Goal: Task Accomplishment & Management: Manage account settings

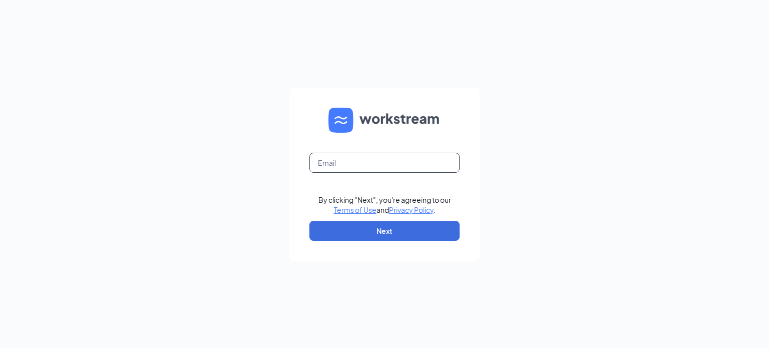
click at [334, 170] on input "text" at bounding box center [384, 163] width 150 height 20
type input "[PERSON_NAME][EMAIL_ADDRESS][DOMAIN_NAME]"
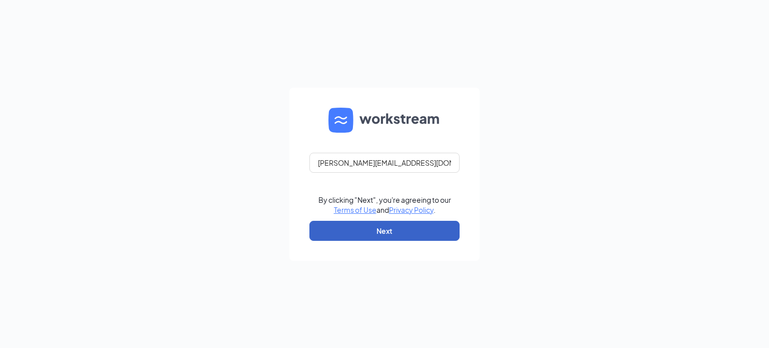
click at [384, 228] on button "Next" at bounding box center [384, 231] width 150 height 20
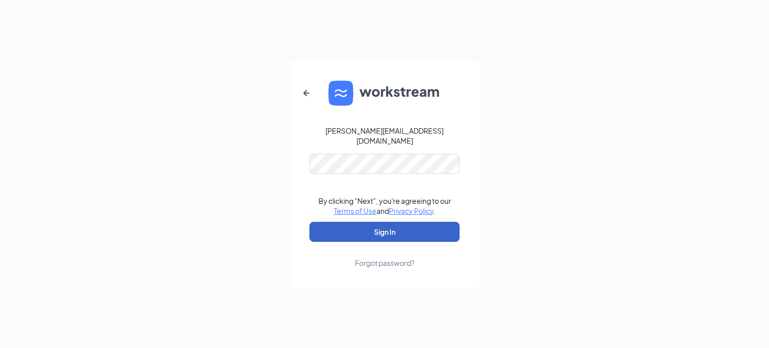
click at [373, 236] on button "Sign In" at bounding box center [384, 232] width 150 height 20
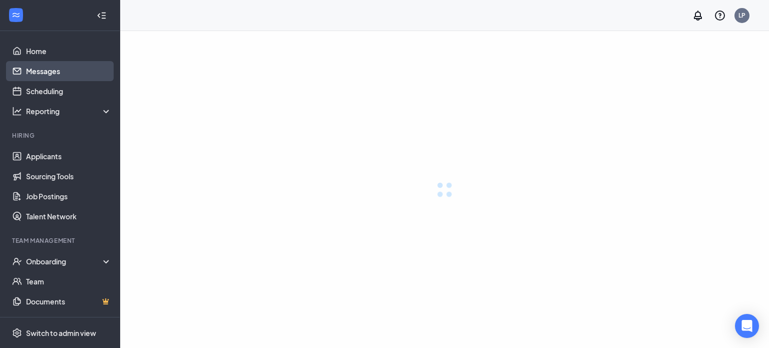
click at [52, 71] on link "Messages" at bounding box center [69, 71] width 86 height 20
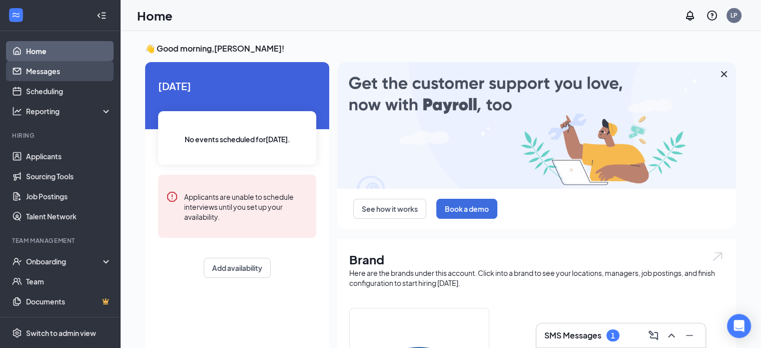
click at [60, 72] on link "Messages" at bounding box center [69, 71] width 86 height 20
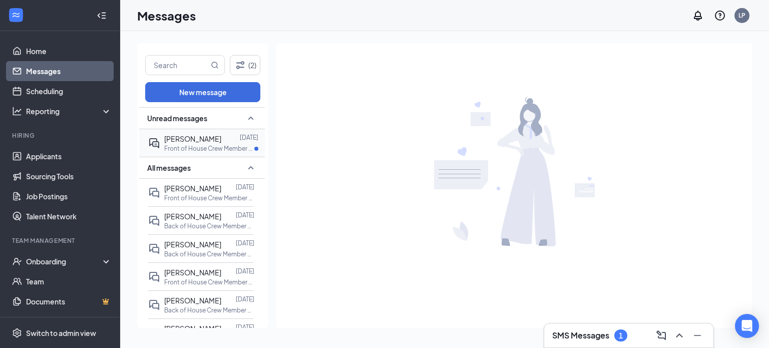
click at [220, 148] on p "Front of House Crew Member at [GEOGRAPHIC_DATA], [GEOGRAPHIC_DATA]" at bounding box center [209, 148] width 90 height 9
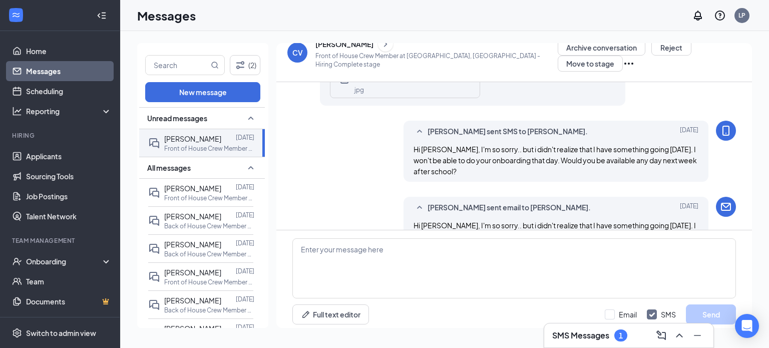
scroll to position [576, 0]
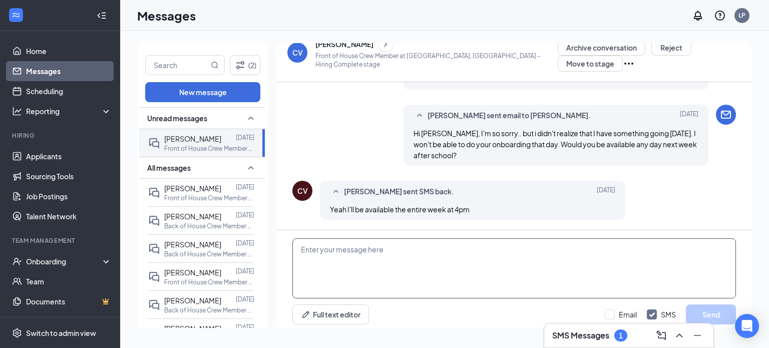
click at [394, 243] on textarea at bounding box center [513, 268] width 443 height 60
type textarea "Ok, how about Monday at 4:00?"
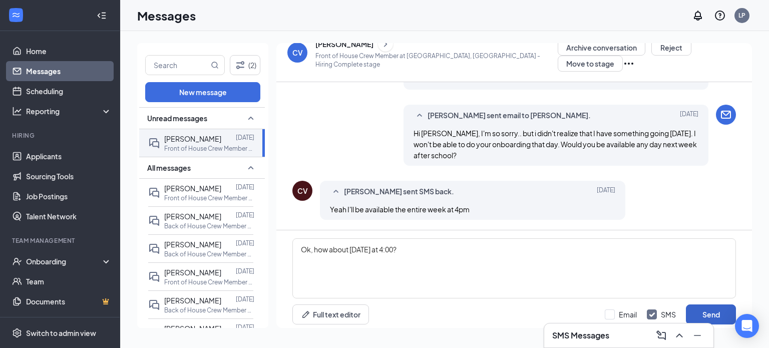
click at [698, 312] on button "Send" at bounding box center [711, 314] width 50 height 20
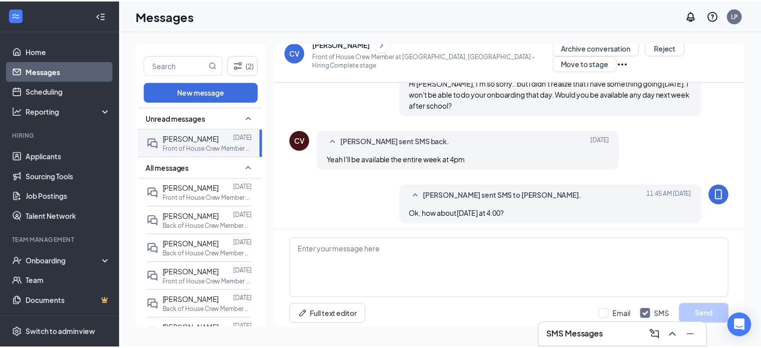
scroll to position [631, 0]
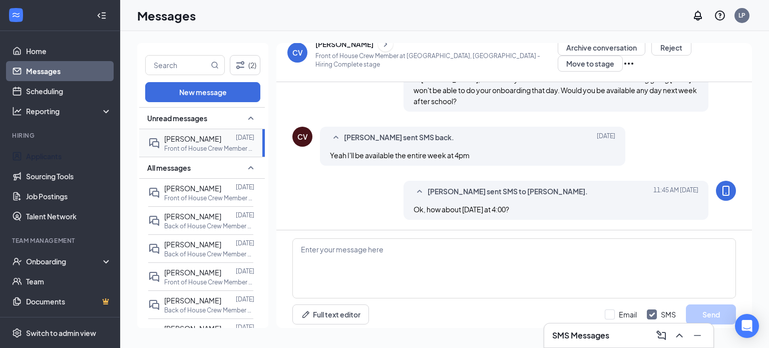
drag, startPoint x: 28, startPoint y: 156, endPoint x: 187, endPoint y: 141, distance: 159.8
click at [28, 156] on link "Applicants" at bounding box center [69, 156] width 86 height 20
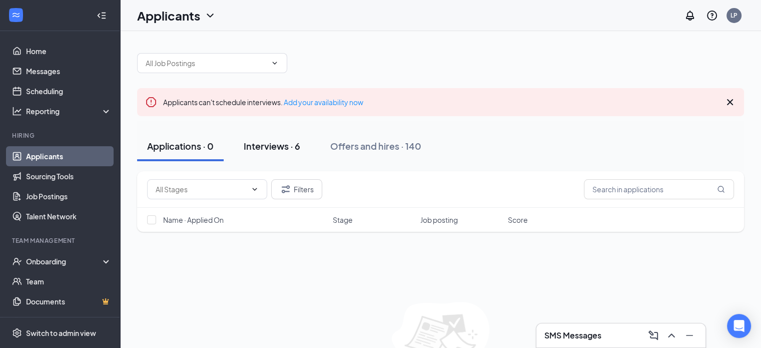
click at [260, 144] on div "Interviews · 6" at bounding box center [272, 146] width 57 height 13
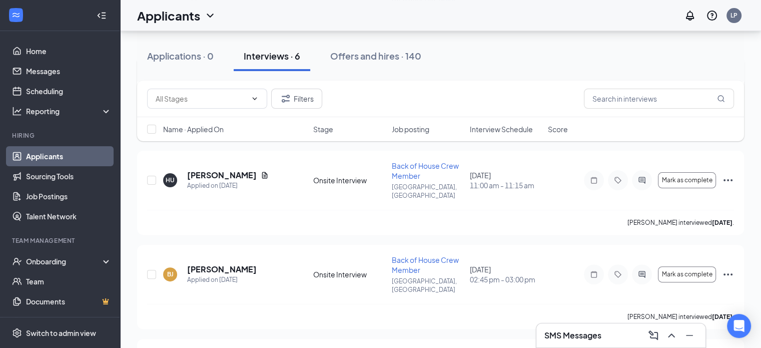
scroll to position [300, 0]
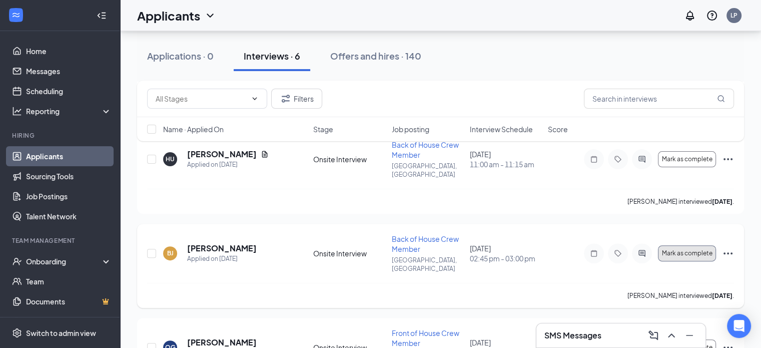
click at [671, 245] on button "Mark as complete" at bounding box center [687, 253] width 58 height 16
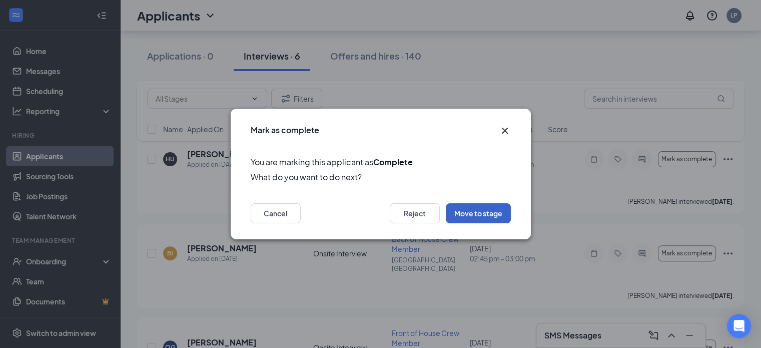
click at [466, 211] on button "Move to stage" at bounding box center [478, 213] width 65 height 20
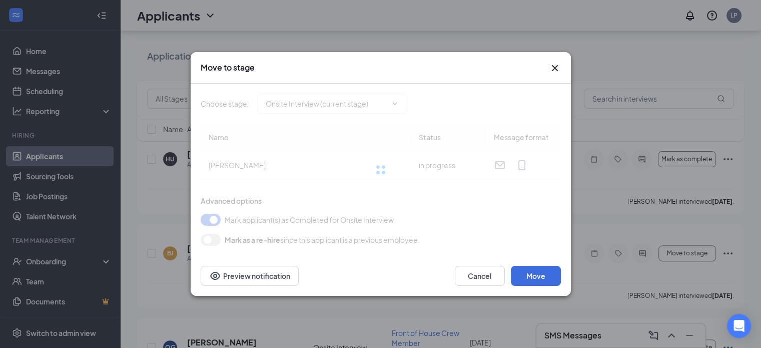
type input "Hiring Complete (final stage)"
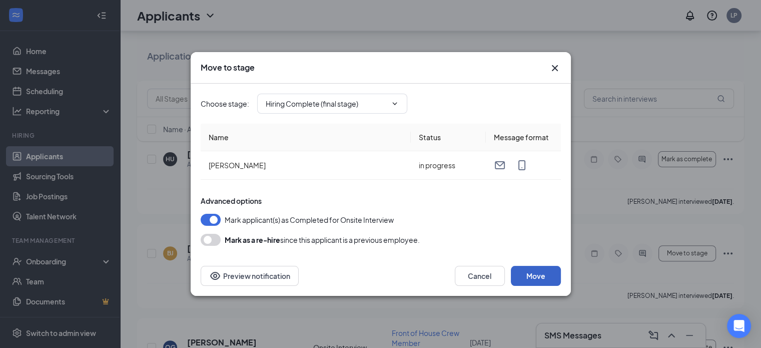
click at [537, 276] on button "Move" at bounding box center [536, 276] width 50 height 20
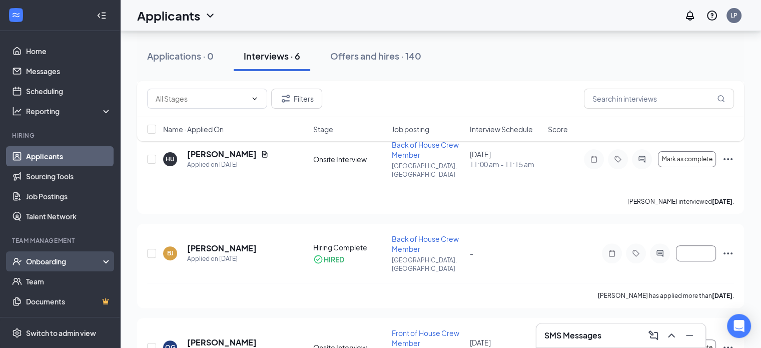
click at [56, 262] on div "Onboarding" at bounding box center [64, 261] width 77 height 10
click at [46, 255] on div "Onboarding" at bounding box center [60, 261] width 120 height 20
click at [49, 266] on div "Onboarding" at bounding box center [64, 261] width 77 height 10
click at [51, 278] on link "Overview" at bounding box center [69, 281] width 86 height 20
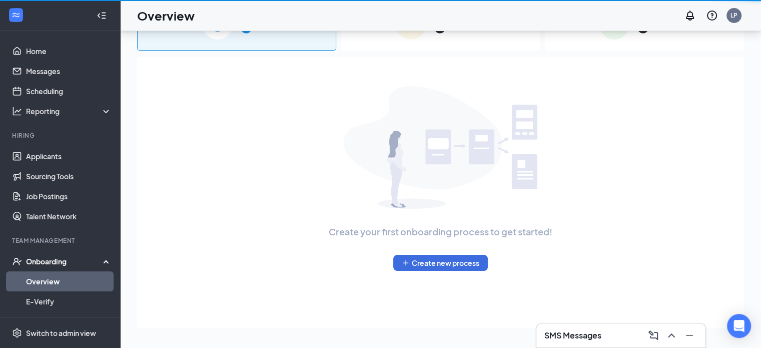
scroll to position [45, 0]
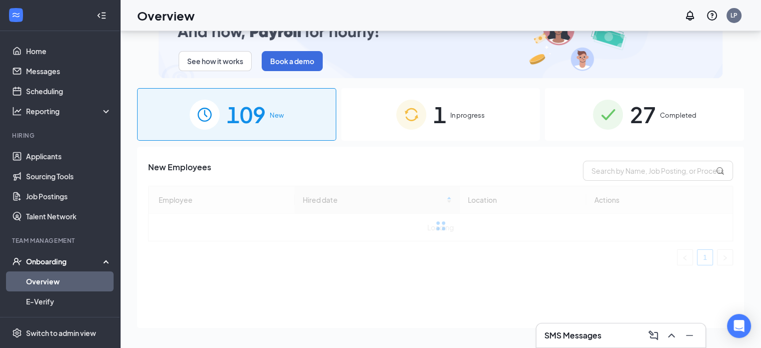
click at [433, 122] on span "1" at bounding box center [439, 114] width 13 height 35
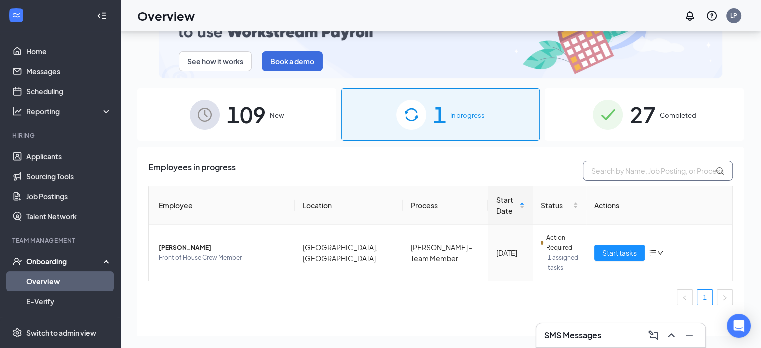
click at [609, 172] on input "text" at bounding box center [658, 171] width 150 height 20
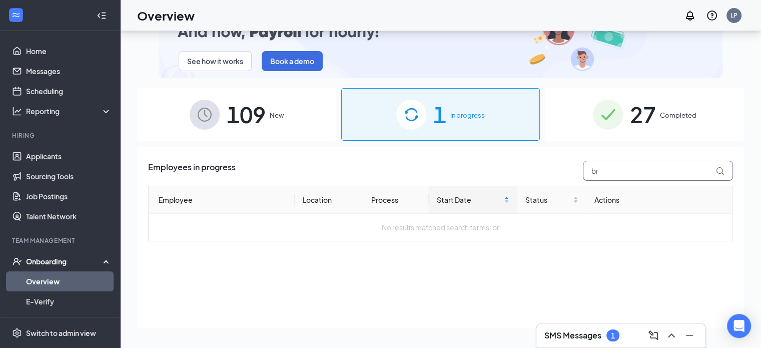
type input "br"
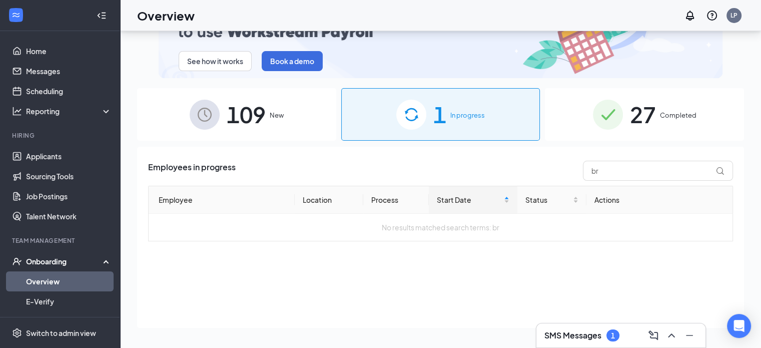
click at [300, 119] on div "109 New" at bounding box center [236, 114] width 199 height 53
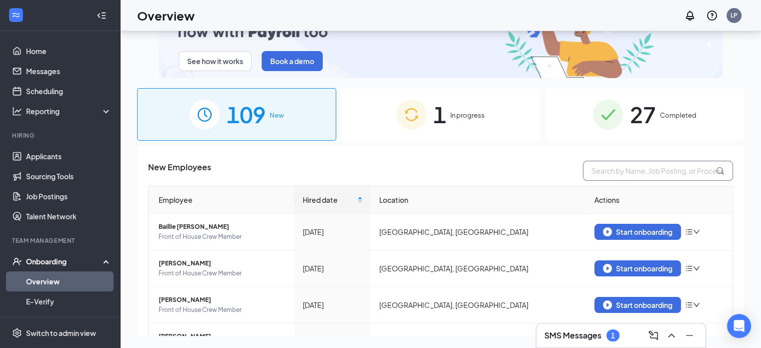
click at [598, 170] on input "text" at bounding box center [658, 171] width 150 height 20
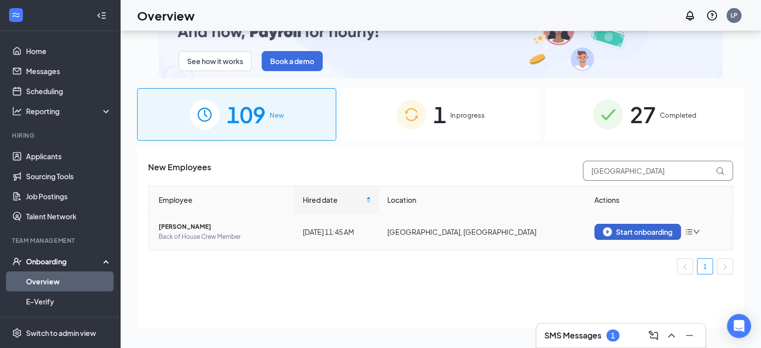
type input "bristol"
click at [633, 233] on div "Start onboarding" at bounding box center [638, 231] width 70 height 9
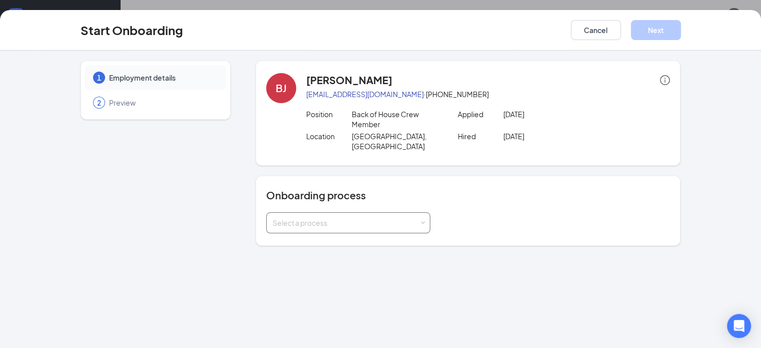
click at [294, 218] on div "Select a process" at bounding box center [346, 223] width 147 height 10
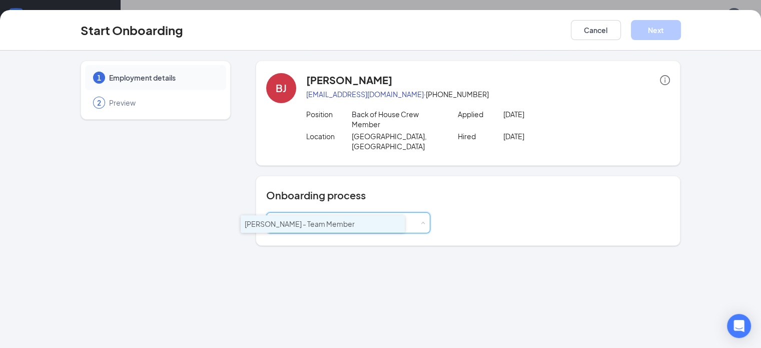
click at [287, 224] on span "Culver's - Team Member" at bounding box center [300, 223] width 110 height 9
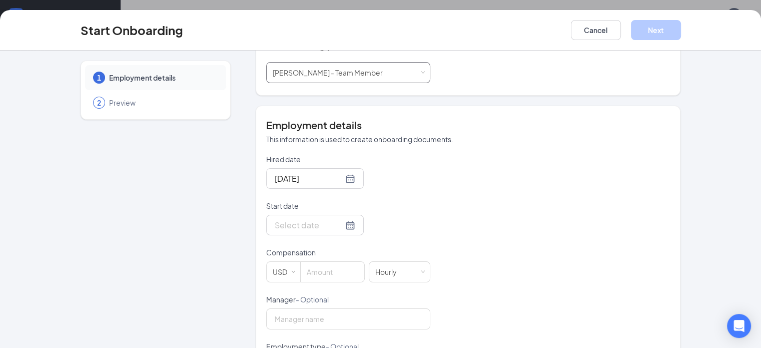
scroll to position [200, 0]
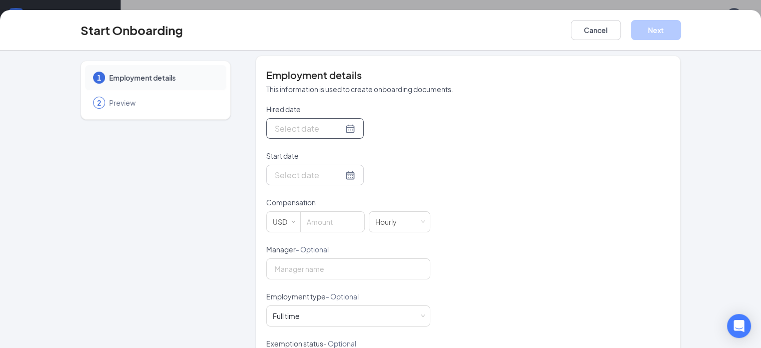
click at [287, 122] on input "Hired date" at bounding box center [309, 128] width 69 height 13
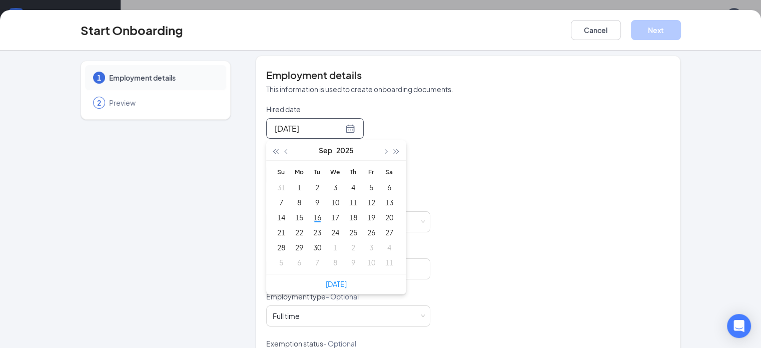
type input "Sep 14, 2025"
type input "Sep 13, 2025"
click at [383, 196] on div "13" at bounding box center [389, 202] width 12 height 12
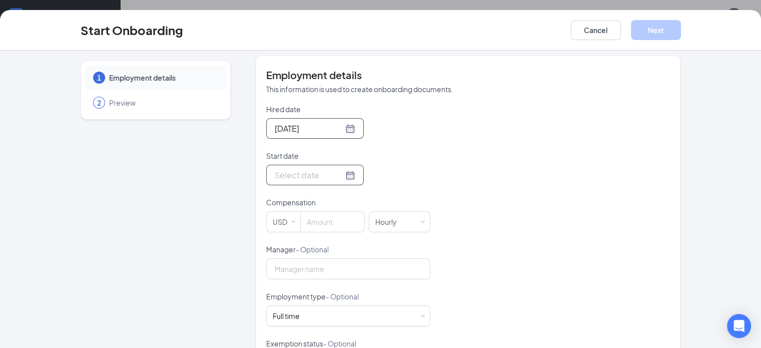
click at [289, 169] on input "Start date" at bounding box center [309, 175] width 69 height 13
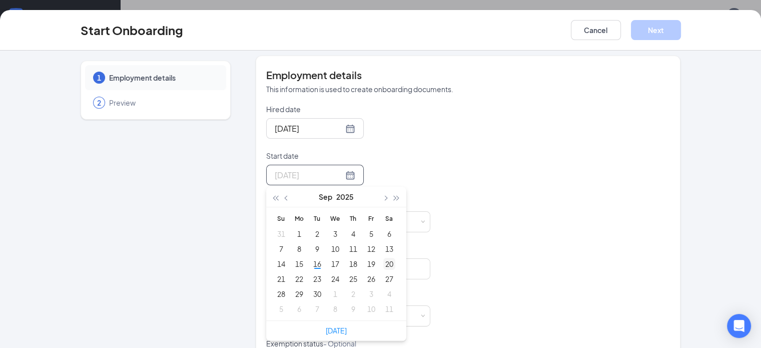
type input "Sep 20, 2025"
click at [383, 258] on div "20" at bounding box center [389, 264] width 12 height 12
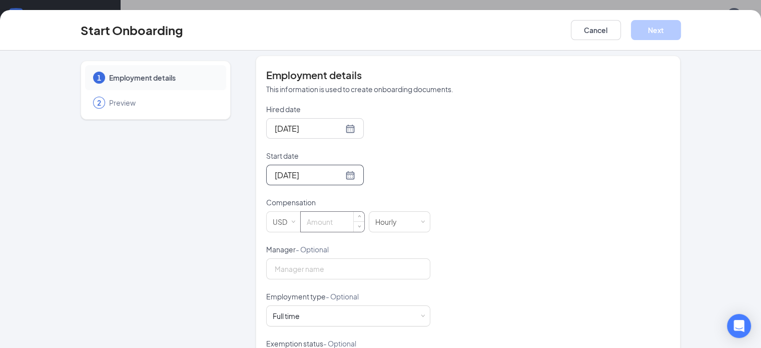
click at [312, 212] on input at bounding box center [333, 222] width 64 height 20
type input "4"
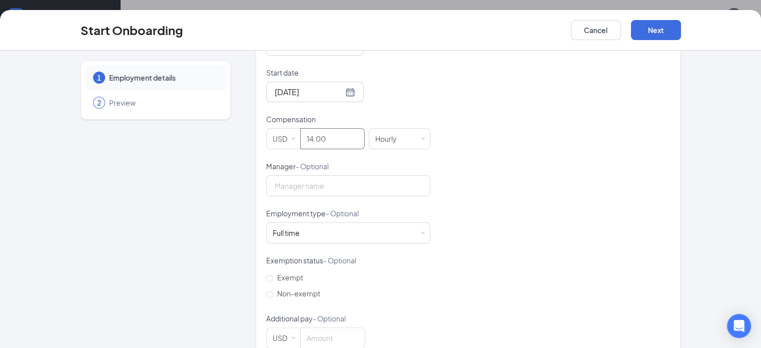
scroll to position [285, 0]
type input "14"
click at [324, 207] on div "Employment type - Optional" at bounding box center [348, 214] width 164 height 14
click at [312, 221] on div "Full time Works 30+ hours per week and is reasonably expected to work" at bounding box center [348, 231] width 151 height 20
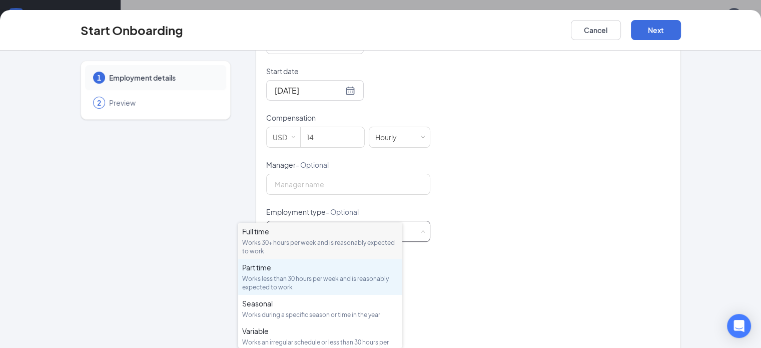
click at [286, 277] on div "Works less than 30 hours per week and is reasonably expected to work" at bounding box center [320, 282] width 156 height 17
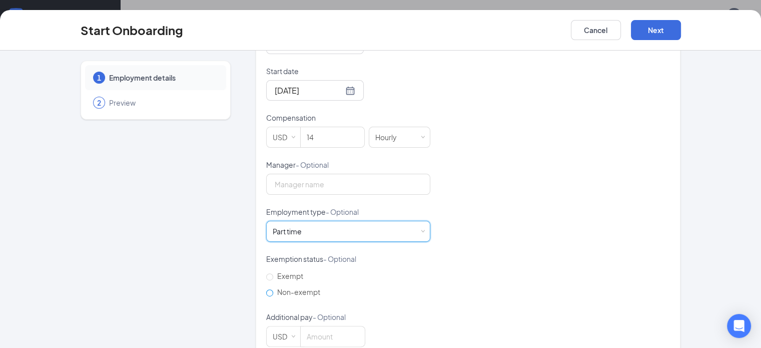
click at [273, 287] on span "Non-exempt" at bounding box center [298, 291] width 51 height 9
click at [266, 289] on input "Non-exempt" at bounding box center [269, 292] width 7 height 7
radio input "true"
drag, startPoint x: 734, startPoint y: 33, endPoint x: 727, endPoint y: 30, distance: 7.8
click at [681, 32] on button "Next" at bounding box center [656, 30] width 50 height 20
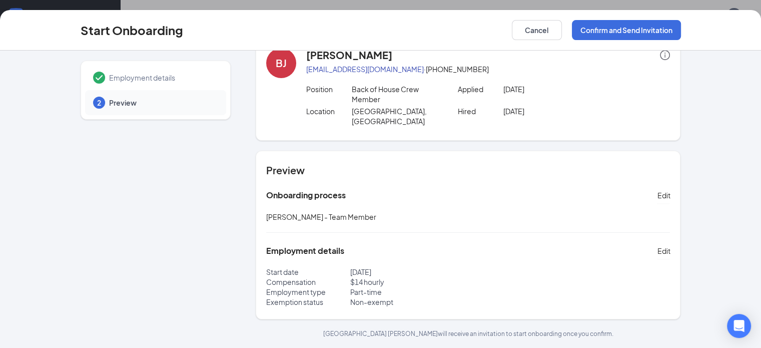
scroll to position [4, 0]
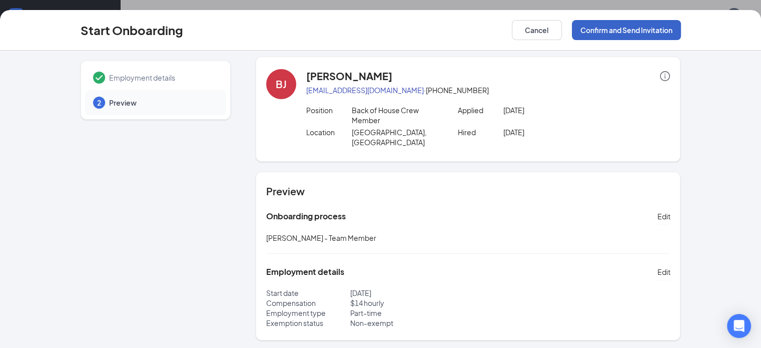
click at [666, 34] on button "Confirm and Send Invitation" at bounding box center [626, 30] width 109 height 20
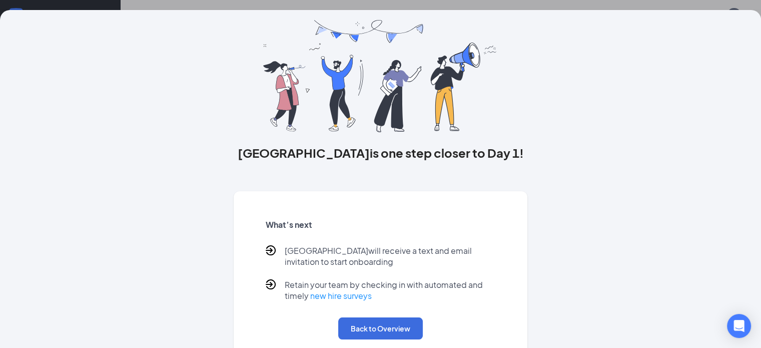
scroll to position [60, 0]
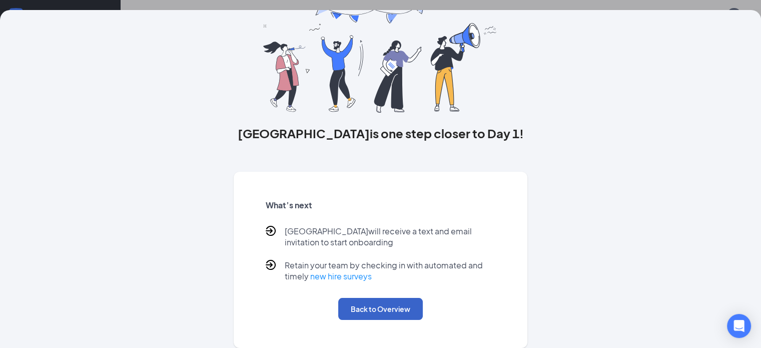
click at [350, 313] on button "Back to Overview" at bounding box center [380, 309] width 85 height 22
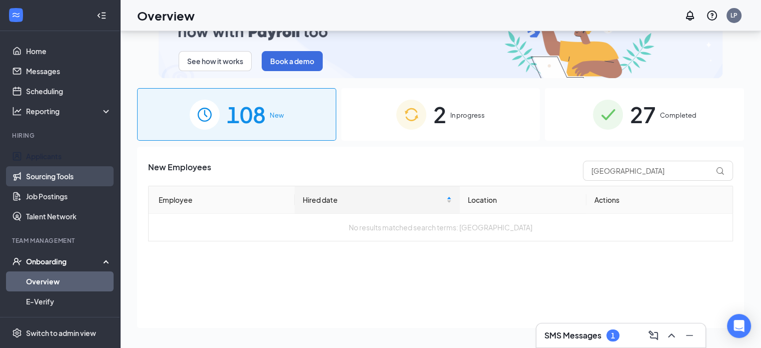
drag, startPoint x: 61, startPoint y: 163, endPoint x: 87, endPoint y: 184, distance: 33.5
click at [61, 163] on link "Applicants" at bounding box center [69, 156] width 86 height 20
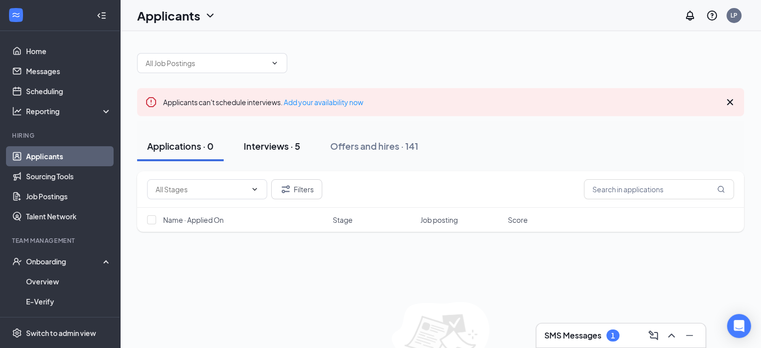
click at [258, 146] on div "Interviews · 5" at bounding box center [272, 146] width 57 height 13
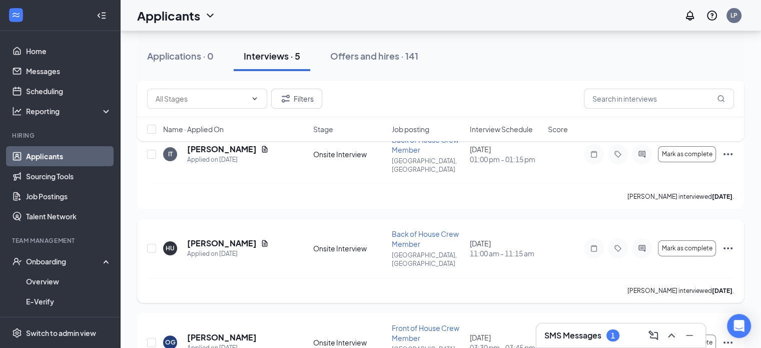
scroll to position [323, 0]
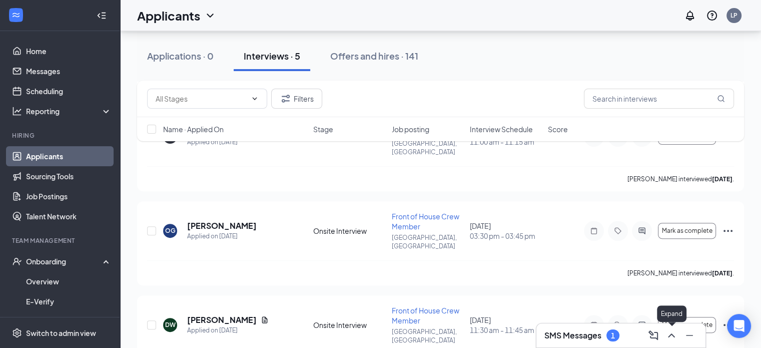
click at [670, 335] on icon "ChevronUp" at bounding box center [671, 335] width 7 height 4
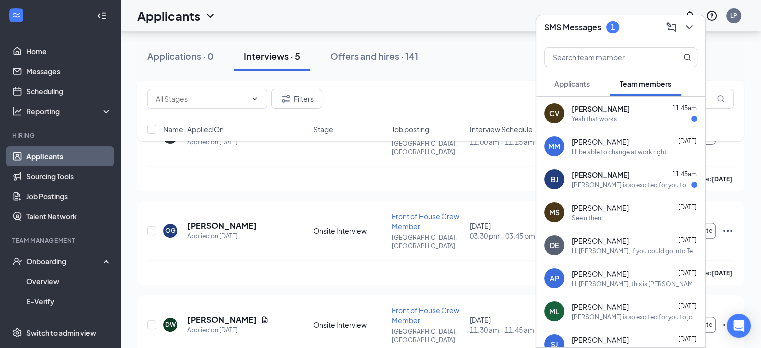
click at [630, 183] on div "Culver's is so excited for you to join our team! Do you know anyone else who mi…" at bounding box center [632, 185] width 120 height 9
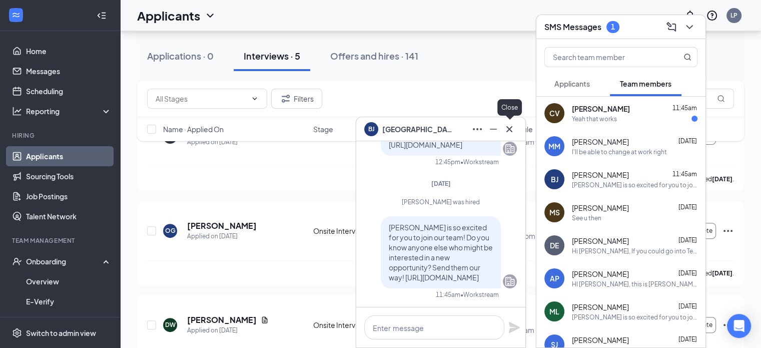
click at [503, 132] on icon "Cross" at bounding box center [509, 129] width 12 height 12
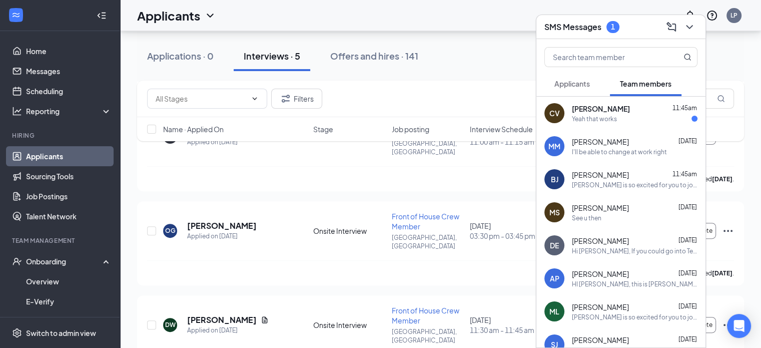
click at [578, 80] on span "Applicants" at bounding box center [572, 83] width 36 height 9
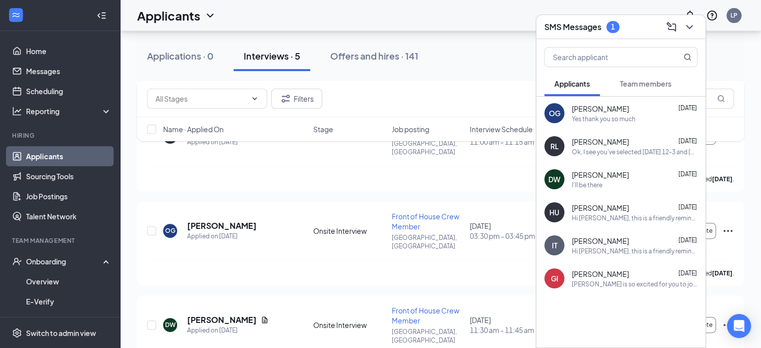
click at [627, 150] on div "Ok, I see you've selected Saturday 12-3 and Sunday 12-3. I could meet with you …" at bounding box center [635, 152] width 126 height 9
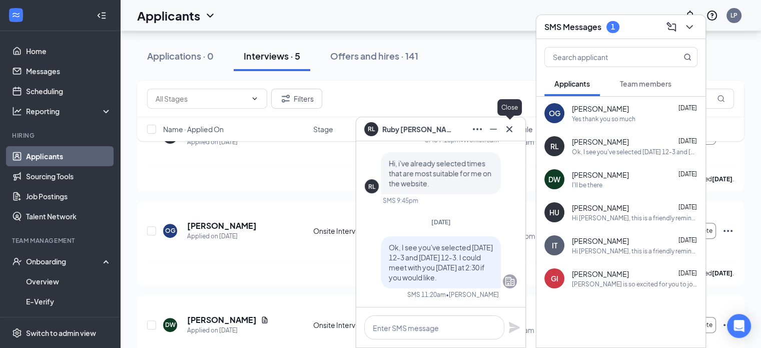
click at [506, 129] on icon "Cross" at bounding box center [509, 129] width 12 height 12
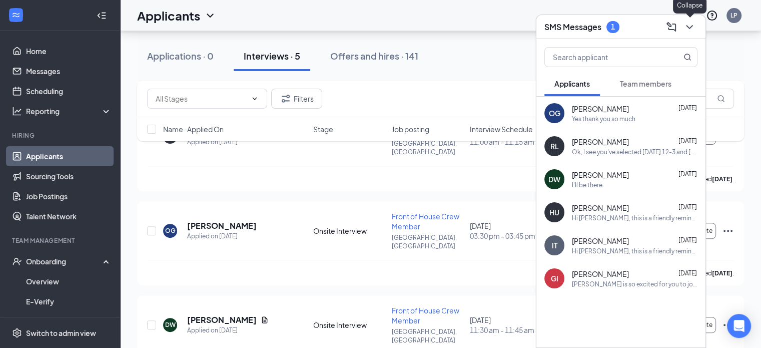
click at [686, 30] on icon "ChevronDown" at bounding box center [690, 27] width 12 height 12
